Goal: Transaction & Acquisition: Book appointment/travel/reservation

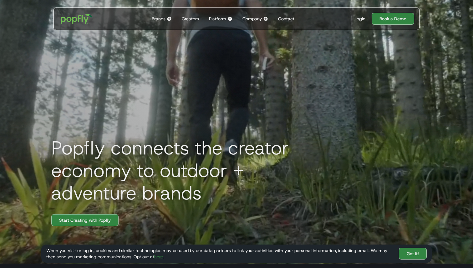
click at [164, 16] on div "Brands" at bounding box center [159, 19] width 14 height 6
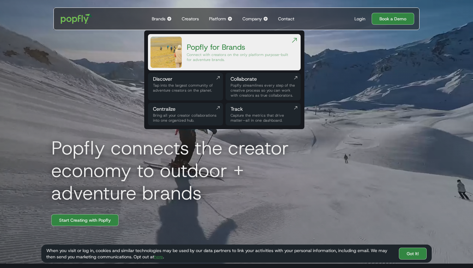
click at [218, 18] on div "Platform" at bounding box center [217, 19] width 17 height 6
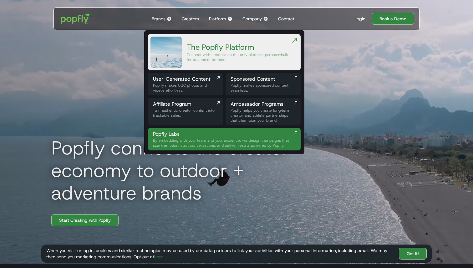
click at [252, 18] on div "Company" at bounding box center [252, 19] width 19 height 6
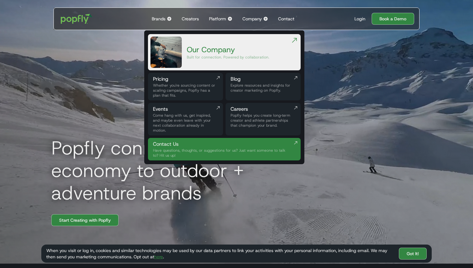
click at [226, 17] on div "Platform" at bounding box center [217, 19] width 17 height 6
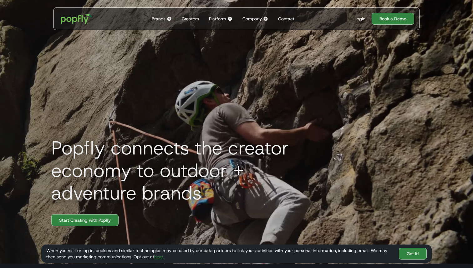
click at [226, 17] on div "Platform" at bounding box center [217, 19] width 17 height 6
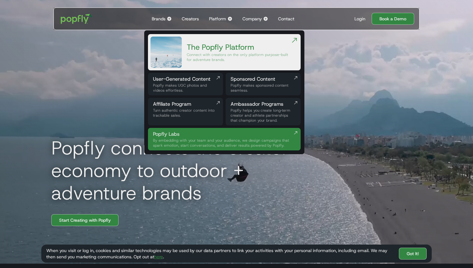
click at [254, 17] on div "Company" at bounding box center [252, 19] width 19 height 6
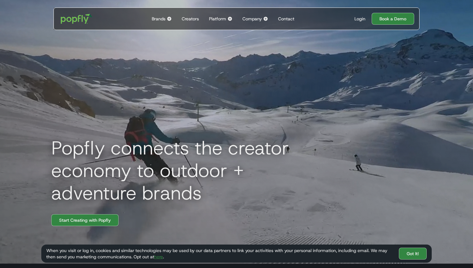
click at [254, 17] on div "Company" at bounding box center [252, 19] width 19 height 6
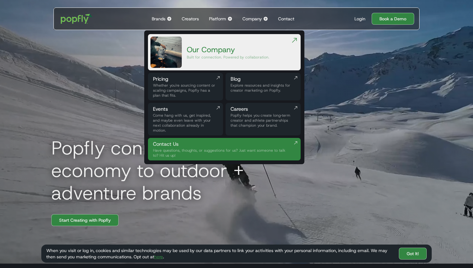
click at [162, 17] on div "Brands" at bounding box center [159, 19] width 14 height 6
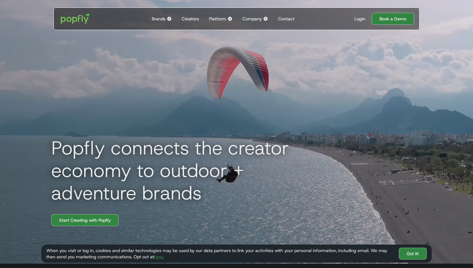
click at [162, 17] on div "Brands" at bounding box center [159, 19] width 14 height 6
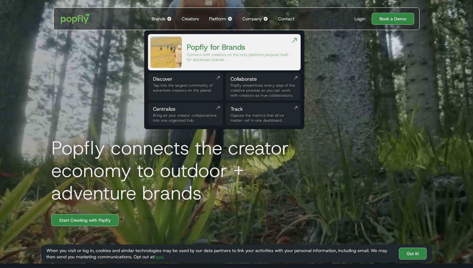
click at [161, 16] on div "Brands" at bounding box center [159, 19] width 14 height 6
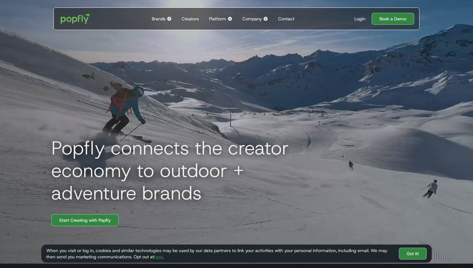
click at [217, 18] on div "Platform" at bounding box center [217, 19] width 17 height 6
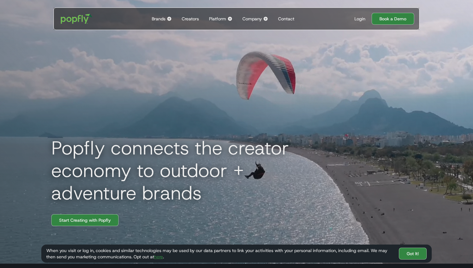
click at [217, 18] on div "Platform" at bounding box center [217, 19] width 17 height 6
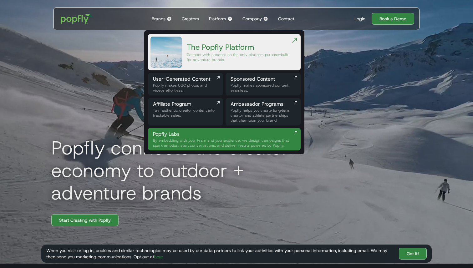
click at [217, 18] on div "Platform" at bounding box center [217, 19] width 17 height 6
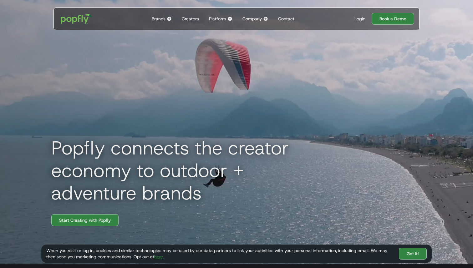
click at [250, 19] on div "Company" at bounding box center [252, 19] width 19 height 6
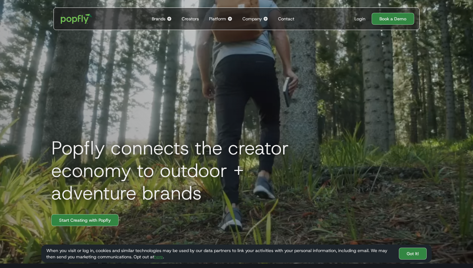
click at [250, 19] on div "Company" at bounding box center [252, 19] width 19 height 6
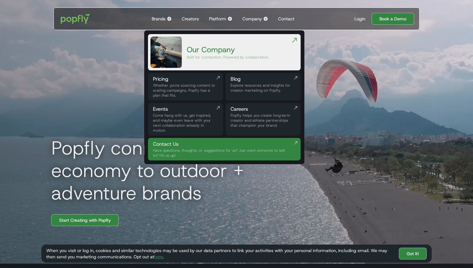
click at [219, 18] on div "Platform" at bounding box center [217, 19] width 17 height 6
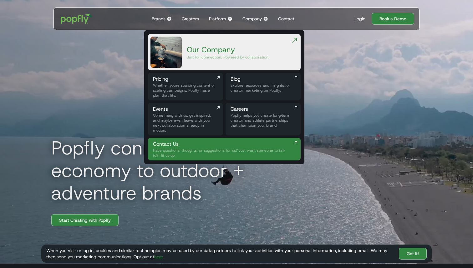
click at [219, 18] on div "Platform" at bounding box center [217, 19] width 17 height 6
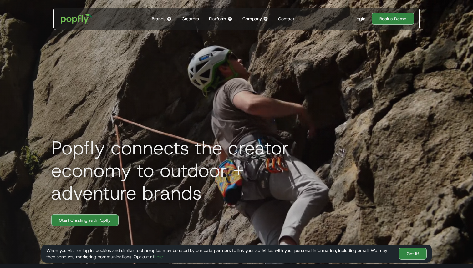
click at [219, 18] on div "Platform" at bounding box center [217, 19] width 17 height 6
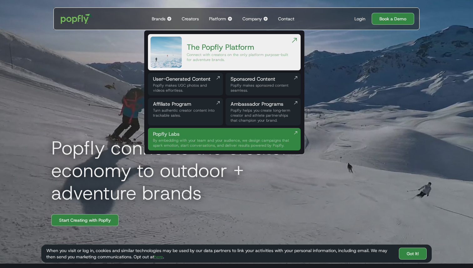
click at [162, 19] on div "Brands" at bounding box center [159, 19] width 14 height 6
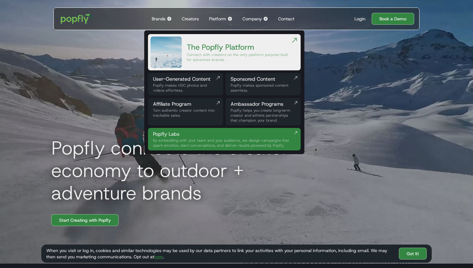
click at [162, 19] on div "Brands" at bounding box center [159, 19] width 14 height 6
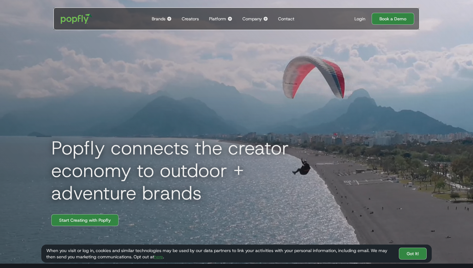
click at [162, 19] on div "Brands" at bounding box center [159, 19] width 14 height 6
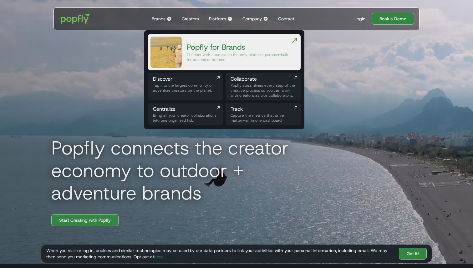
click at [302, 53] on div "Back to main menu Popfly for Brands Connect with creators on the only platform …" at bounding box center [224, 79] width 160 height 99
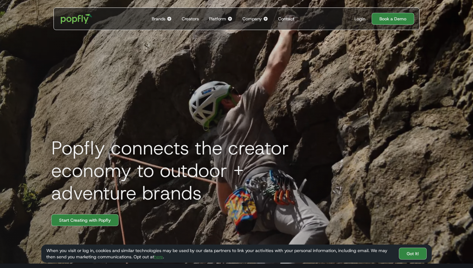
click at [302, 53] on div "Popfly connects the creator economy to outdoor + adventure brands Start Creatin…" at bounding box center [236, 130] width 401 height 268
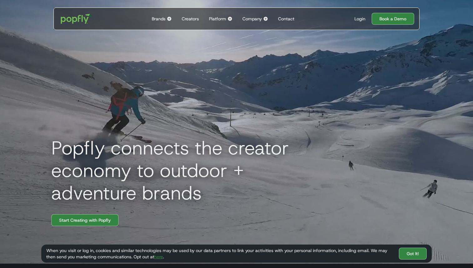
click at [217, 18] on div "Platform" at bounding box center [217, 19] width 17 height 6
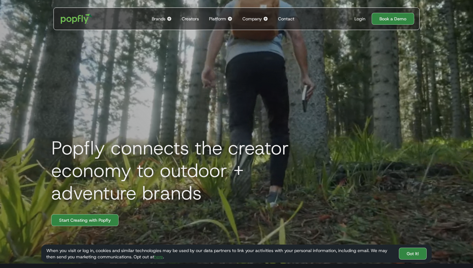
click at [226, 17] on div "Platform" at bounding box center [217, 19] width 17 height 6
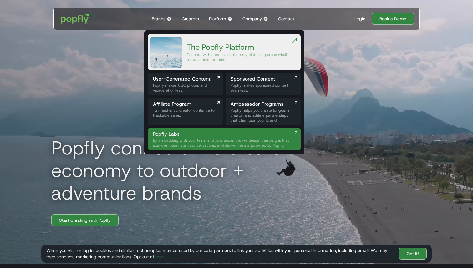
click at [346, 69] on div "Popfly connects the creator economy to outdoor + adventure brands Start Creatin…" at bounding box center [236, 130] width 401 height 268
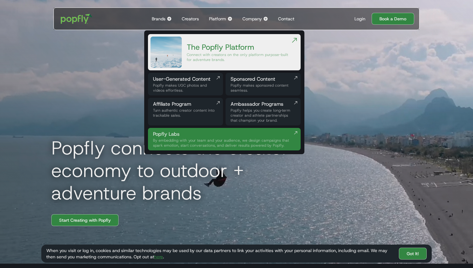
click at [222, 18] on div "Platform" at bounding box center [217, 19] width 17 height 6
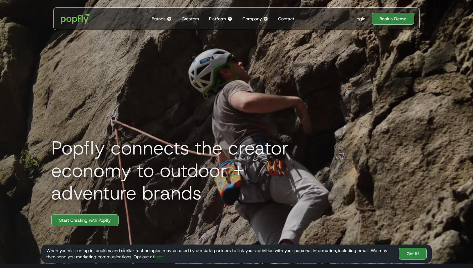
click at [222, 18] on div "Platform" at bounding box center [217, 19] width 17 height 6
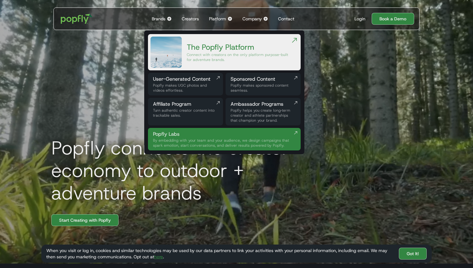
click at [232, 36] on link "The Popfly Platform Connect with creators on the only platform purpose-built fo…" at bounding box center [224, 52] width 153 height 36
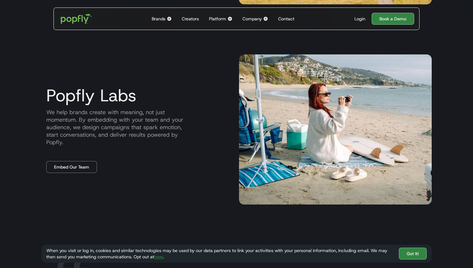
scroll to position [1036, 0]
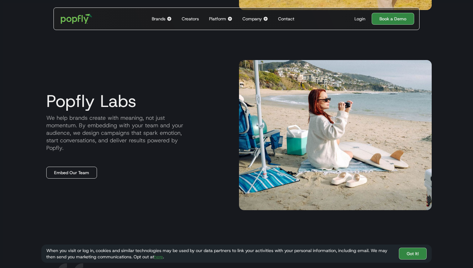
click at [76, 172] on link "Embed Our Team" at bounding box center [71, 173] width 51 height 12
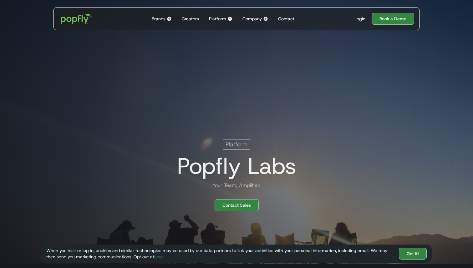
click at [162, 15] on div "Brands Back to main menu Popfly for Brands Connect with creators on the only pl…" at bounding box center [161, 19] width 25 height 22
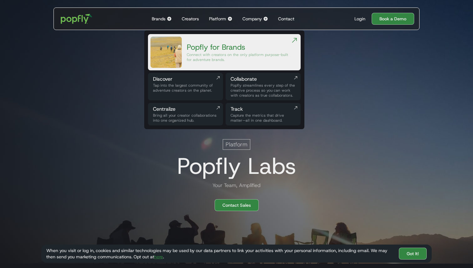
click at [231, 52] on div "Popfly for Brands" at bounding box center [239, 47] width 104 height 10
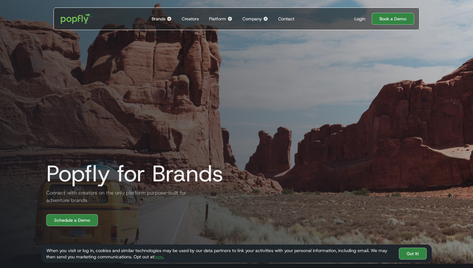
click at [194, 20] on div "Creators" at bounding box center [190, 19] width 17 height 6
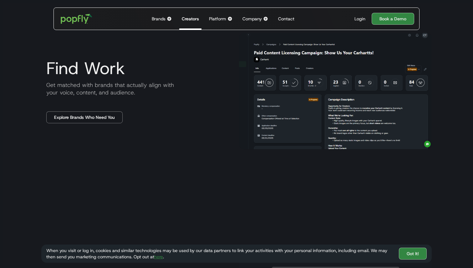
scroll to position [527, 0]
click at [80, 20] on img "home" at bounding box center [76, 19] width 39 height 18
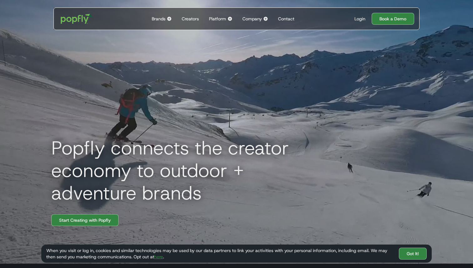
click at [269, 94] on div "Popfly connects the creator economy to outdoor + adventure brands Start Creatin…" at bounding box center [236, 130] width 401 height 268
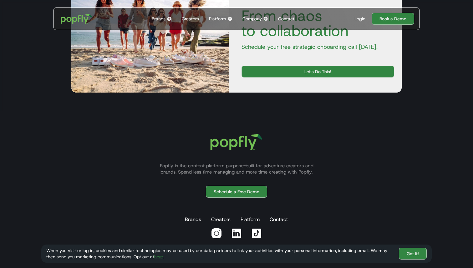
scroll to position [2066, 0]
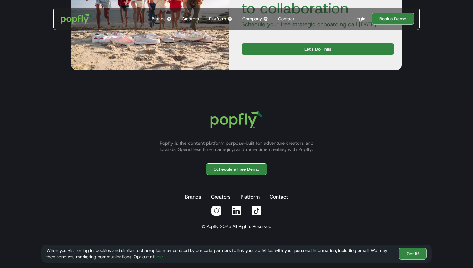
click at [249, 171] on link "Schedule a Free Demo" at bounding box center [236, 169] width 61 height 12
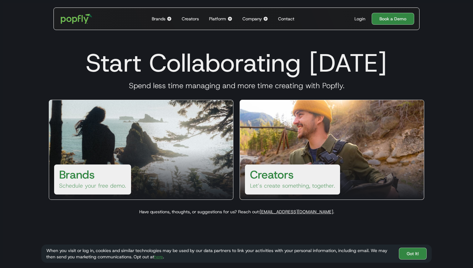
click at [170, 150] on div at bounding box center [141, 175] width 184 height 50
